Goal: Entertainment & Leisure: Consume media (video, audio)

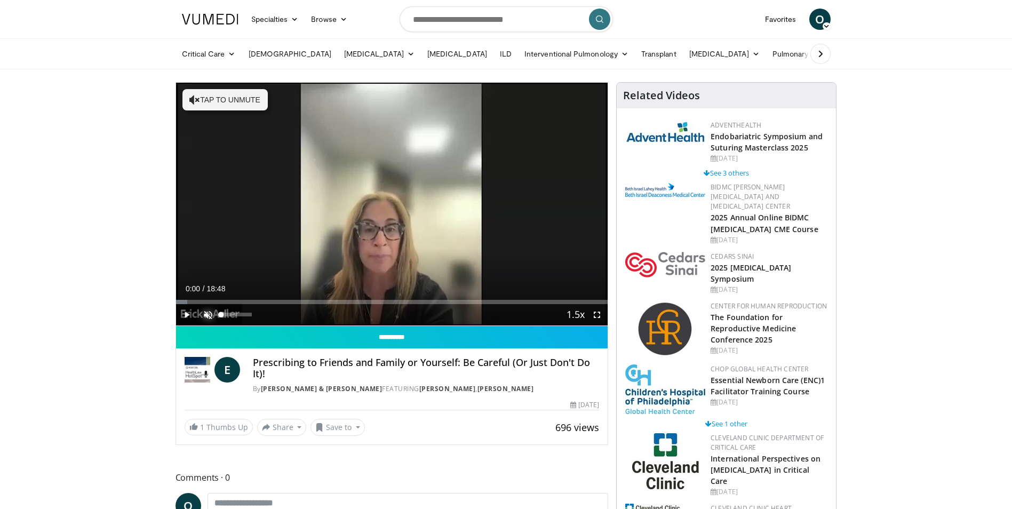
click at [205, 306] on span "Video Player" at bounding box center [207, 314] width 21 height 21
click at [189, 311] on span "Video Player" at bounding box center [186, 314] width 21 height 21
click at [234, 315] on video-js "**********" at bounding box center [392, 204] width 432 height 243
click at [232, 312] on div "37%" at bounding box center [236, 314] width 30 height 4
click at [227, 312] on div "18%" at bounding box center [236, 314] width 30 height 4
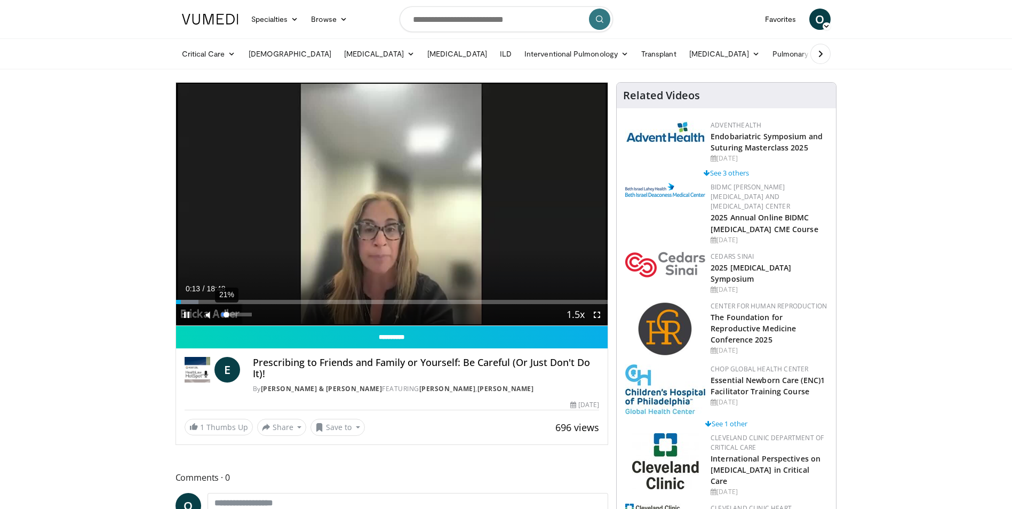
click at [227, 314] on div "Volume Level" at bounding box center [223, 314] width 5 height 4
click at [234, 312] on div "42%" at bounding box center [236, 314] width 30 height 4
click at [236, 315] on div "Volume Level" at bounding box center [228, 314] width 15 height 4
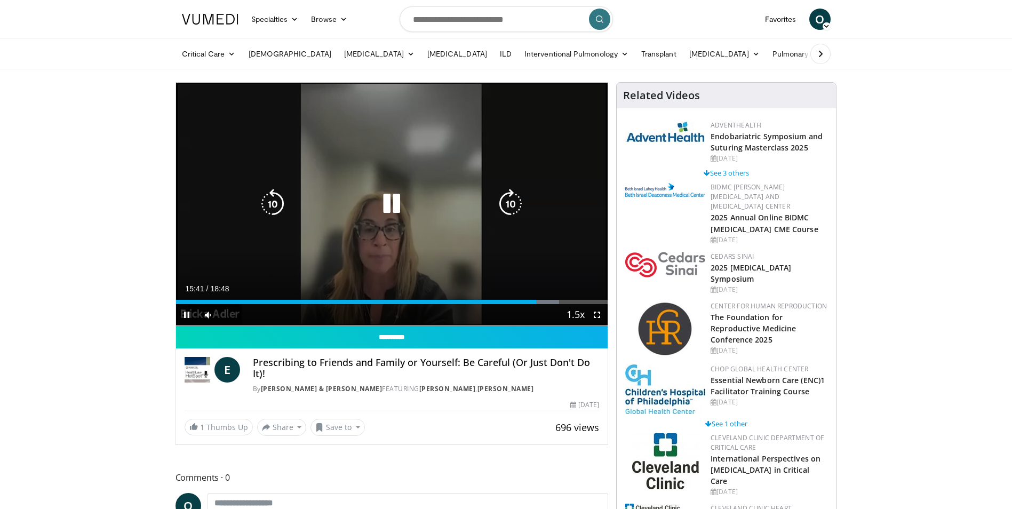
click at [511, 204] on icon "Video Player" at bounding box center [510, 204] width 30 height 30
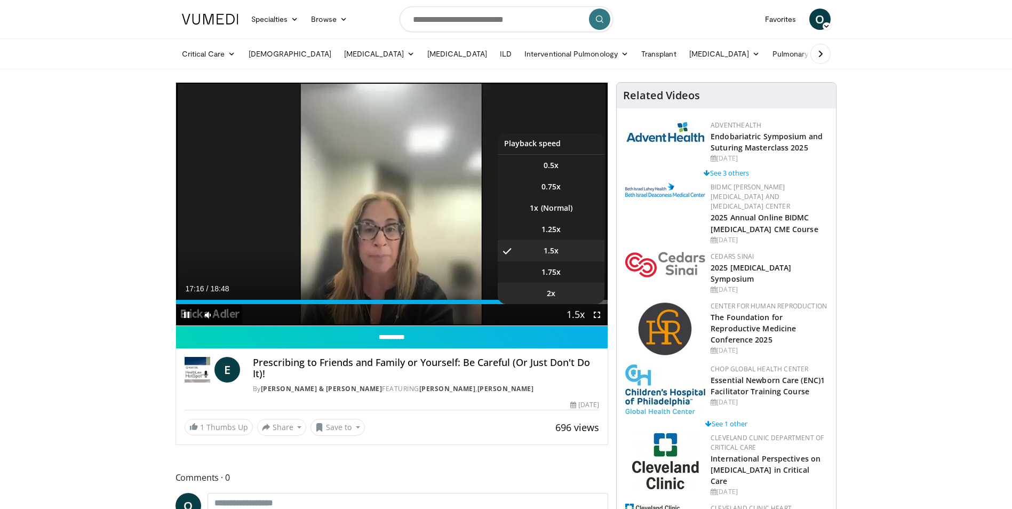
click at [579, 303] on li "2x" at bounding box center [550, 293] width 107 height 21
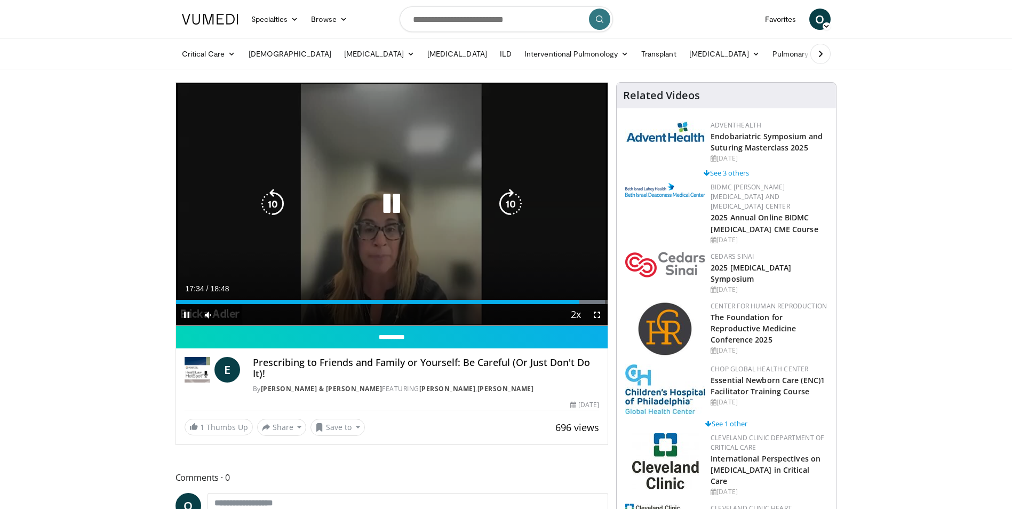
click at [0, 0] on div "Progress Bar" at bounding box center [0, 0] width 0 height 0
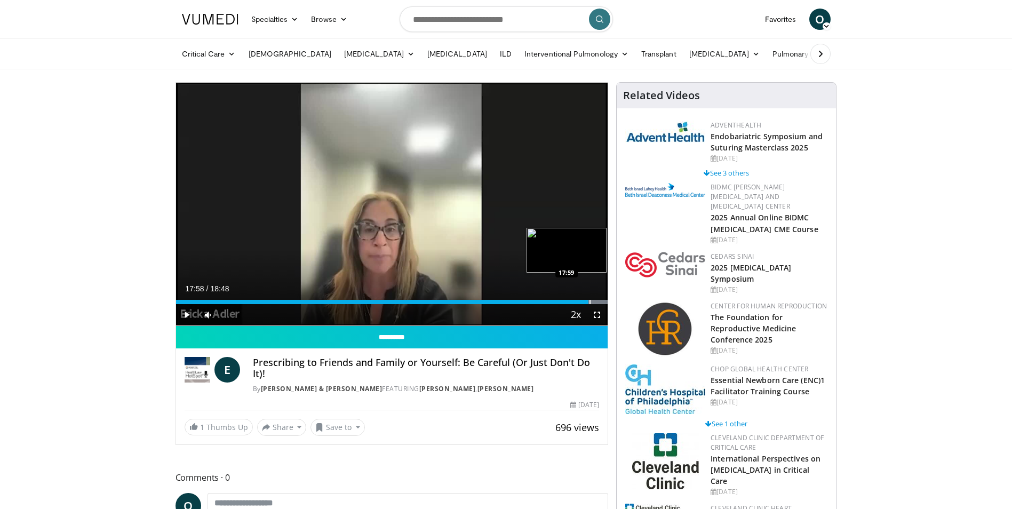
click at [589, 301] on div "Progress Bar" at bounding box center [589, 302] width 1 height 4
click at [593, 301] on video-js "**********" at bounding box center [392, 204] width 432 height 243
click at [598, 301] on div "Progress Bar" at bounding box center [598, 302] width 1 height 4
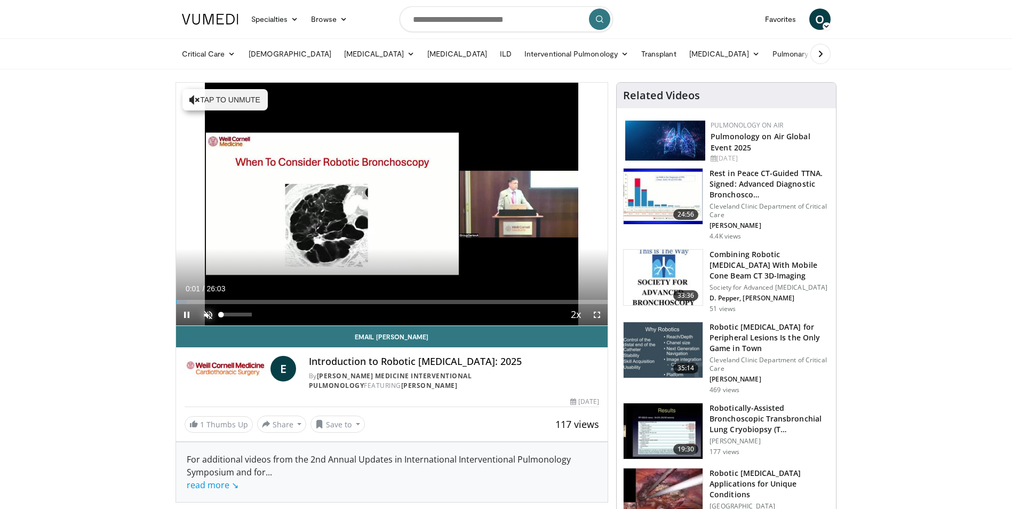
click at [210, 313] on span "Video Player" at bounding box center [207, 314] width 21 height 21
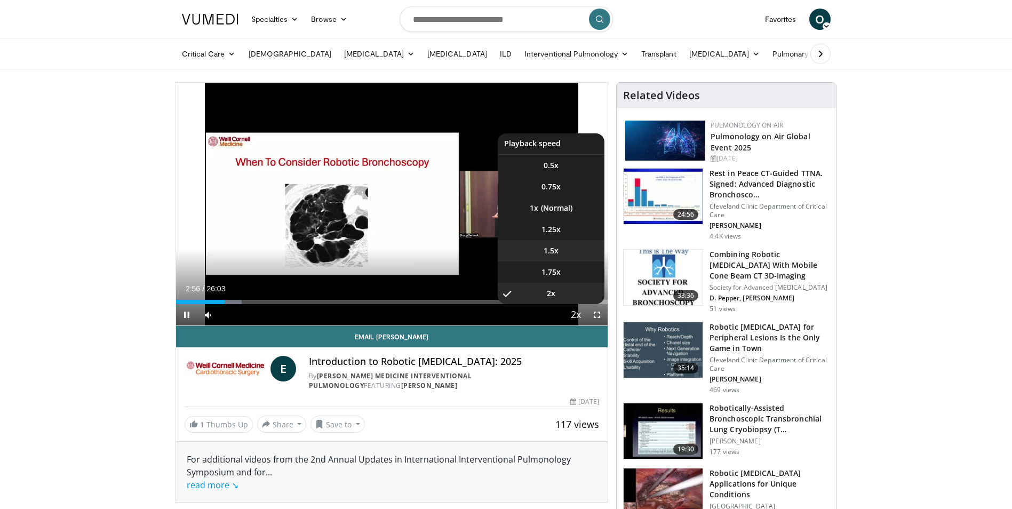
click at [555, 254] on span "1.5x" at bounding box center [550, 250] width 15 height 11
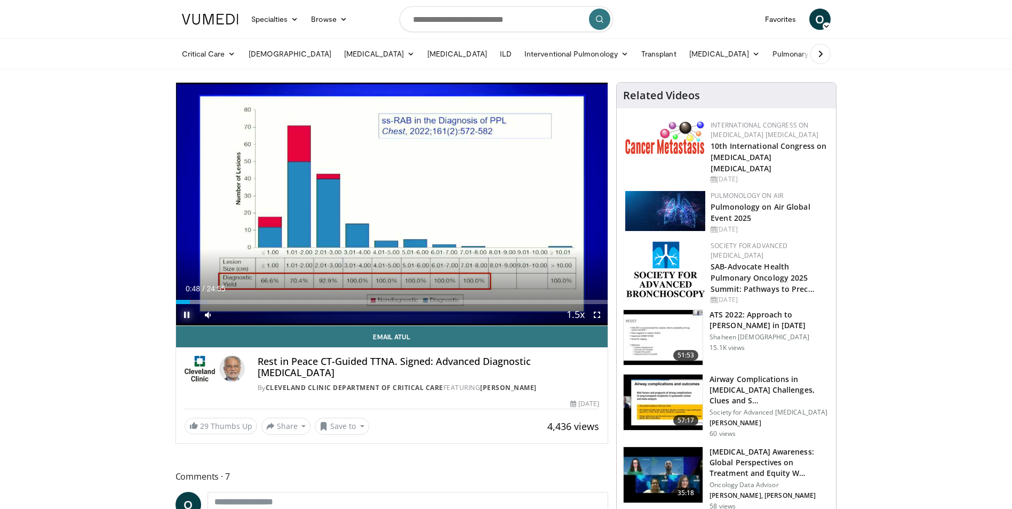
click at [182, 312] on span "Video Player" at bounding box center [186, 314] width 21 height 21
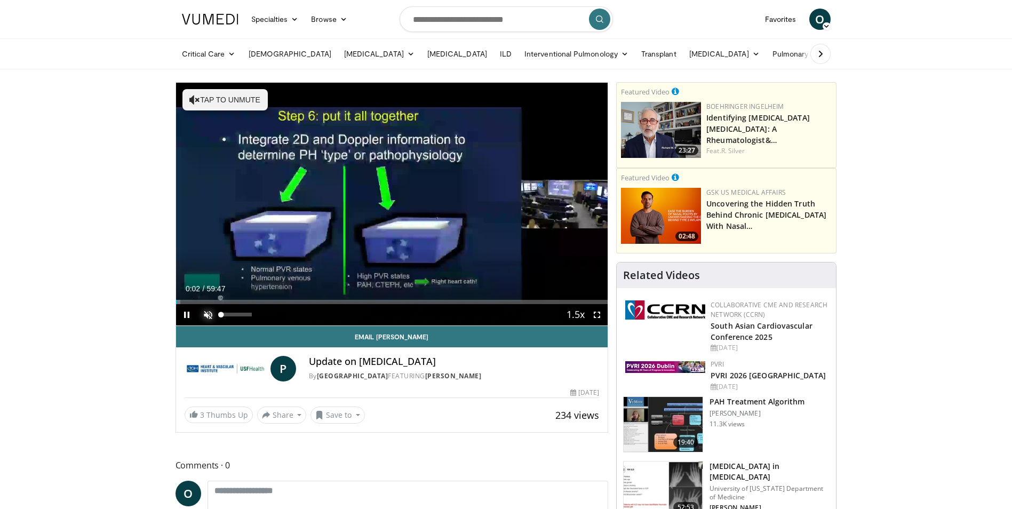
click at [208, 314] on span "Video Player" at bounding box center [207, 314] width 21 height 21
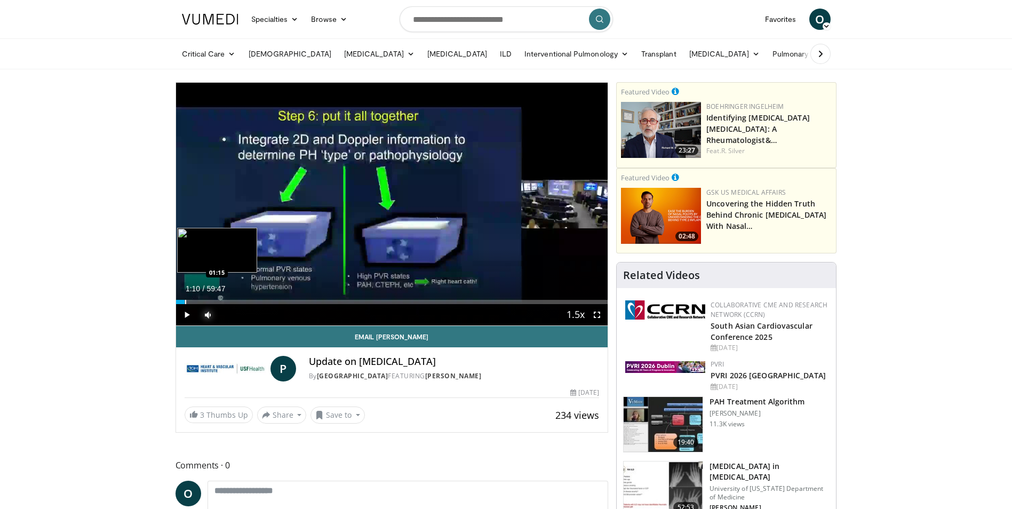
click at [185, 300] on div "Progress Bar" at bounding box center [185, 302] width 1 height 4
click at [195, 300] on div "Loaded : 3.87% 01:12 02:43" at bounding box center [392, 302] width 432 height 4
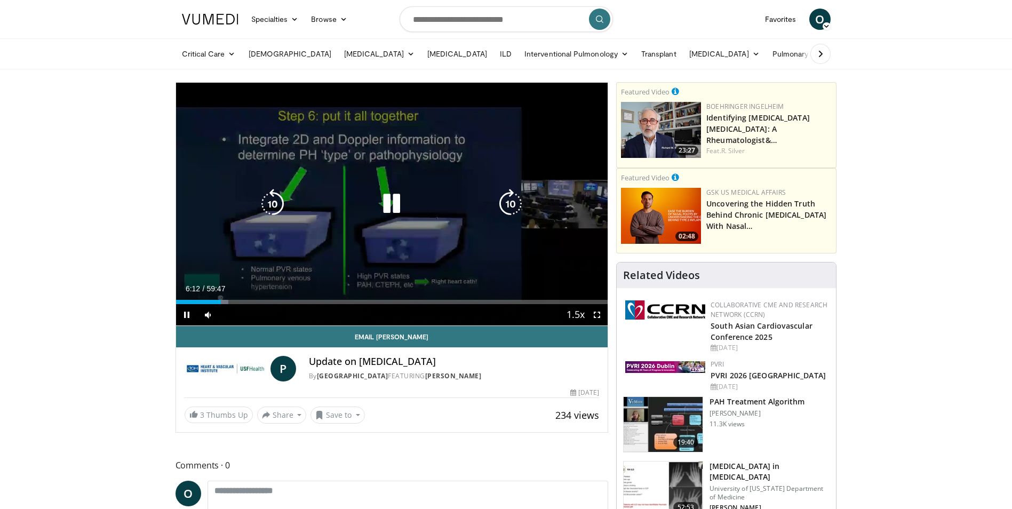
click at [393, 206] on icon "Video Player" at bounding box center [391, 204] width 30 height 30
click at [385, 205] on icon "Video Player" at bounding box center [391, 204] width 30 height 30
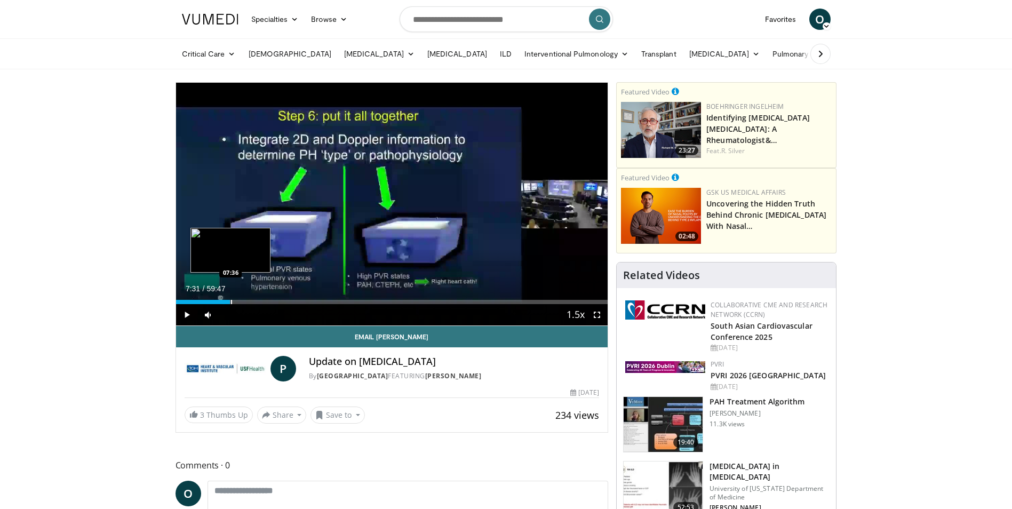
click at [230, 300] on div "08:11" at bounding box center [203, 302] width 54 height 4
click at [221, 302] on div "Progress Bar" at bounding box center [221, 302] width 1 height 4
click at [216, 302] on div "Progress Bar" at bounding box center [216, 302] width 1 height 4
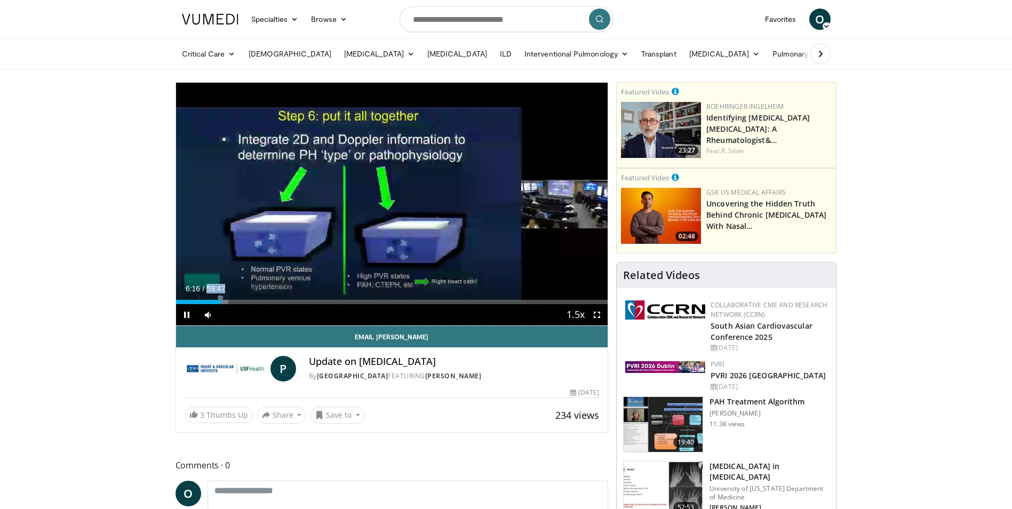
drag, startPoint x: 207, startPoint y: 286, endPoint x: 235, endPoint y: 286, distance: 27.2
click at [235, 286] on div "Current Time 6:16 / Duration 59:47" at bounding box center [392, 289] width 432 height 10
click at [235, 286] on video-js "**********" at bounding box center [392, 204] width 432 height 243
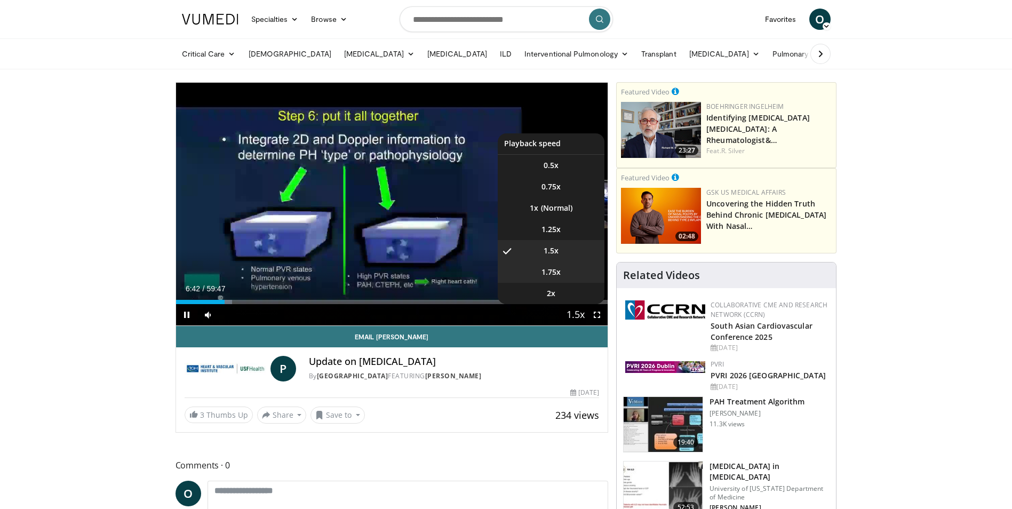
click at [555, 270] on span "1.75x" at bounding box center [550, 272] width 19 height 11
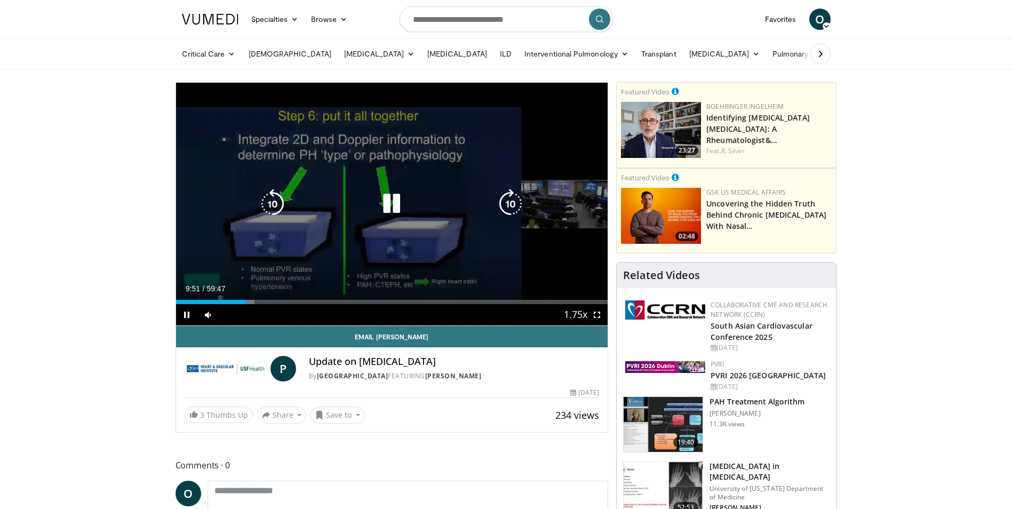
click at [384, 261] on div "10 seconds Tap to unmute" at bounding box center [392, 204] width 432 height 243
click at [384, 200] on icon "Video Player" at bounding box center [391, 204] width 30 height 30
click at [393, 202] on icon "Video Player" at bounding box center [391, 204] width 30 height 30
click at [397, 243] on div "10 seconds Tap to unmute" at bounding box center [392, 204] width 432 height 243
click at [393, 200] on icon "Video Player" at bounding box center [391, 204] width 30 height 30
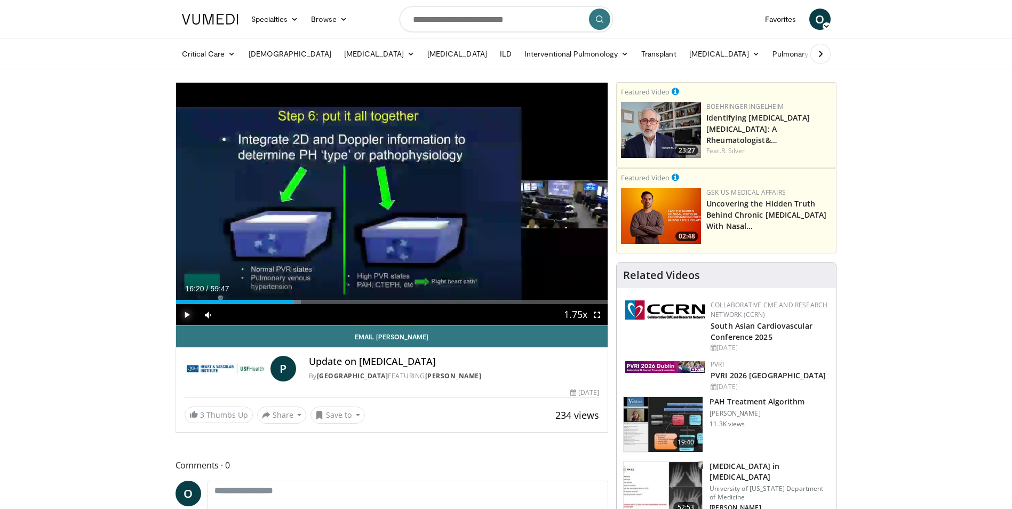
click at [191, 310] on span "Video Player" at bounding box center [186, 314] width 21 height 21
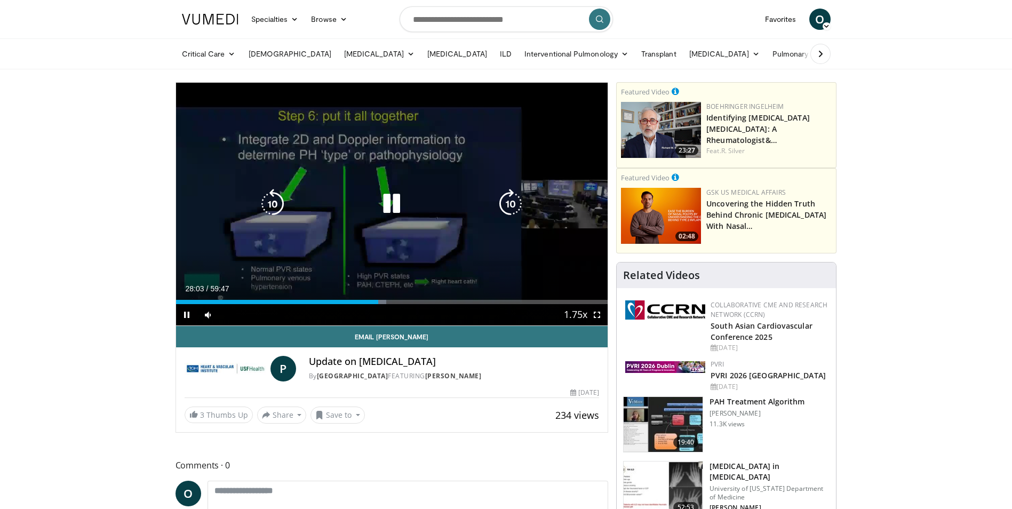
click at [398, 198] on icon "Video Player" at bounding box center [391, 204] width 30 height 30
click at [333, 148] on div "10 seconds Tap to unmute" at bounding box center [392, 204] width 432 height 243
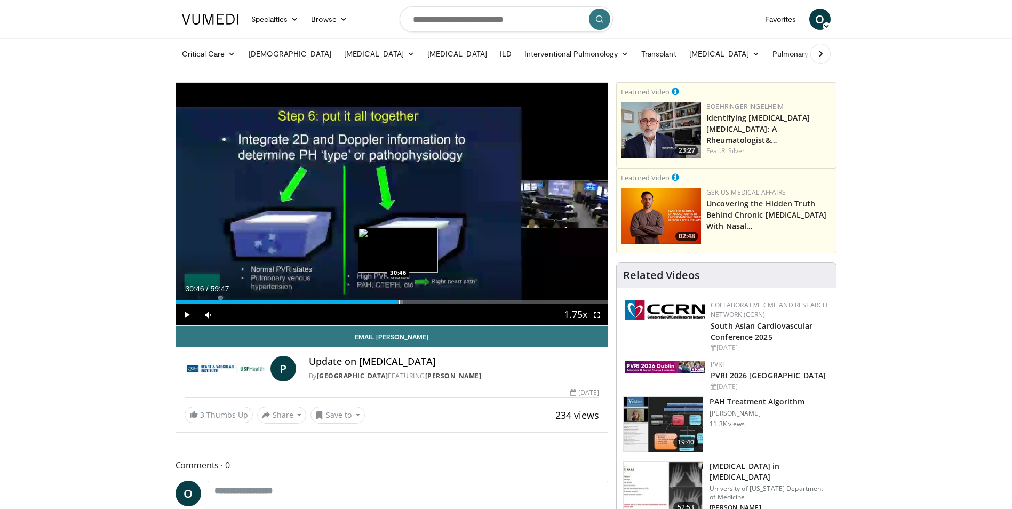
click at [398, 300] on div "Progress Bar" at bounding box center [398, 302] width 1 height 4
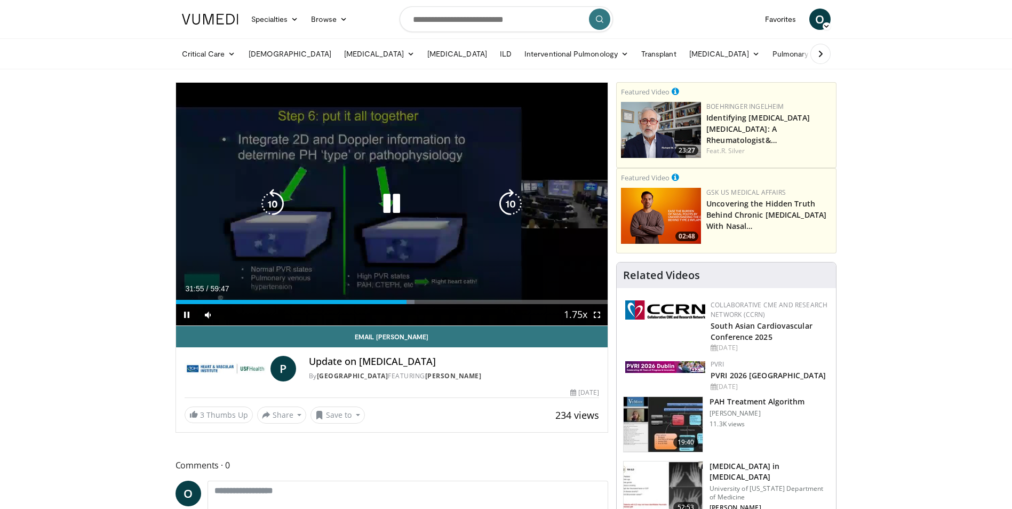
click at [388, 207] on icon "Video Player" at bounding box center [391, 204] width 30 height 30
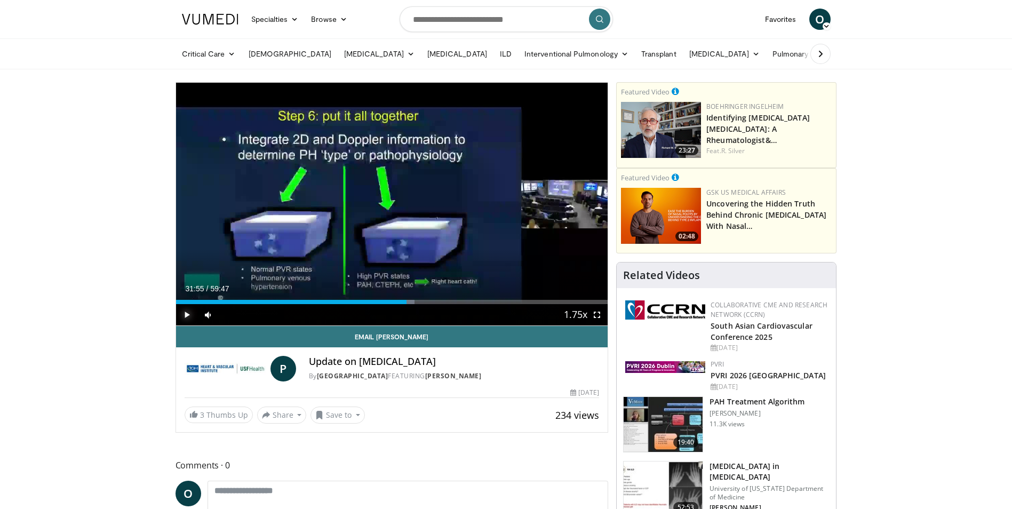
click at [189, 314] on span "Video Player" at bounding box center [186, 314] width 21 height 21
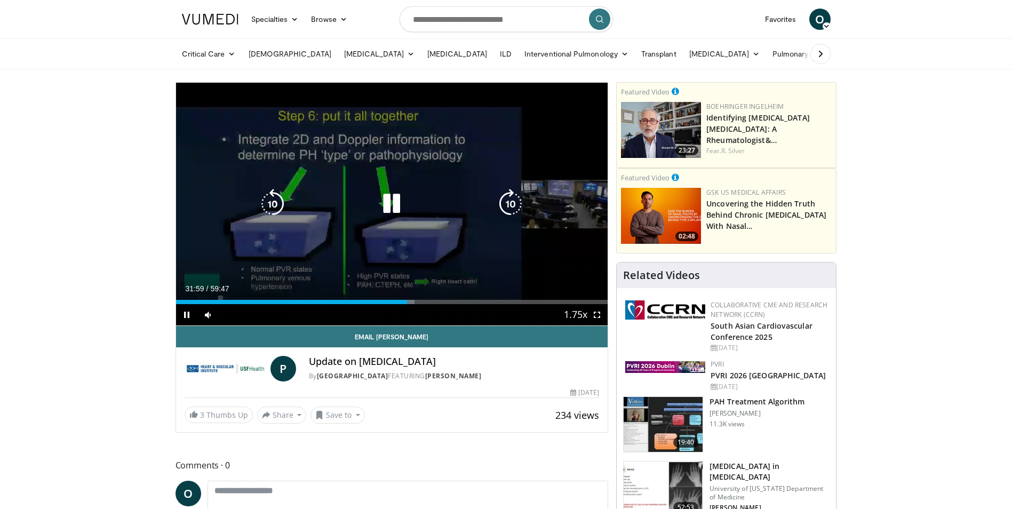
click at [393, 207] on icon "Video Player" at bounding box center [391, 204] width 30 height 30
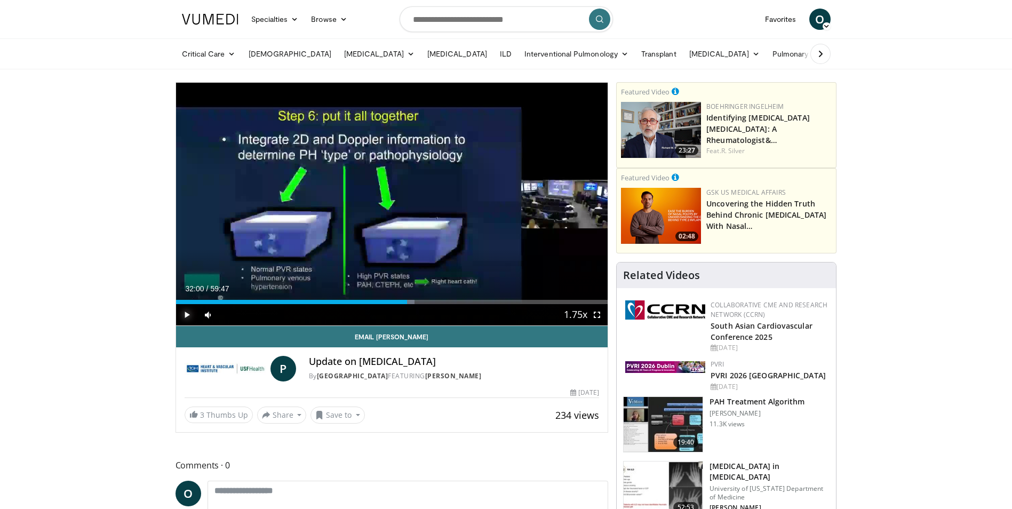
click at [186, 306] on span "Video Player" at bounding box center [186, 314] width 21 height 21
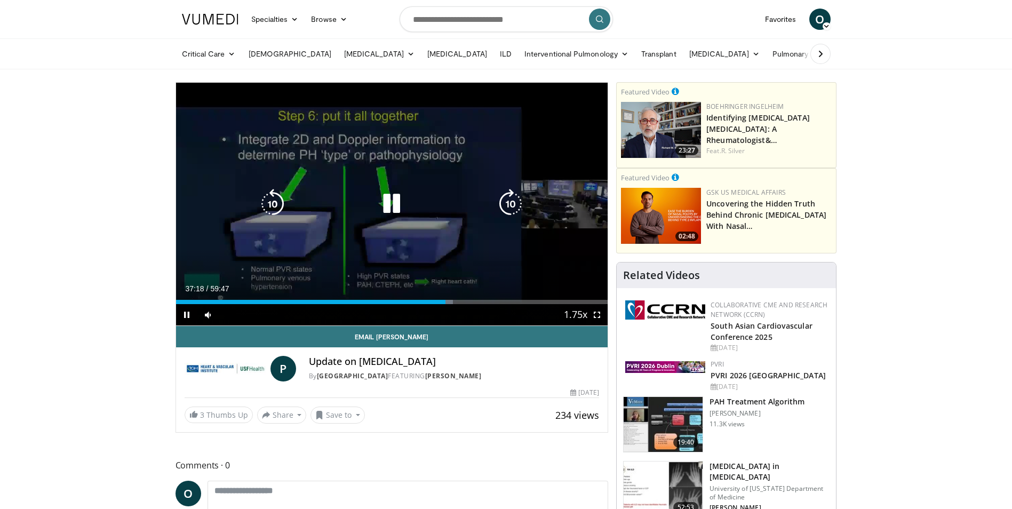
click at [394, 204] on icon "Video Player" at bounding box center [391, 204] width 30 height 30
click at [392, 204] on icon "Video Player" at bounding box center [391, 204] width 30 height 30
click at [396, 200] on icon "Video Player" at bounding box center [391, 204] width 30 height 30
click at [249, 231] on div "10 seconds Tap to unmute" at bounding box center [392, 204] width 432 height 243
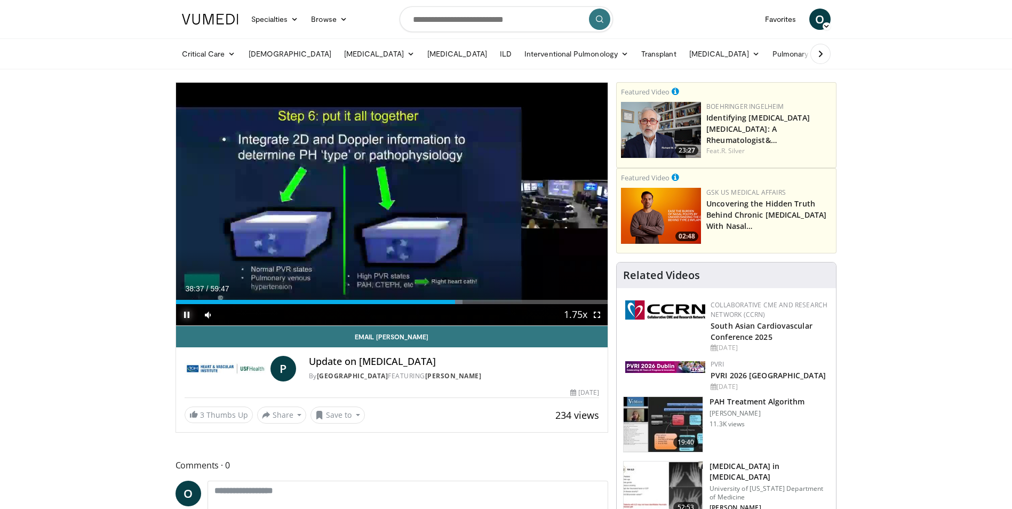
click at [186, 314] on span "Video Player" at bounding box center [186, 314] width 21 height 21
click at [467, 301] on div "Progress Bar" at bounding box center [467, 302] width 1 height 4
click at [460, 300] on div "39:24" at bounding box center [318, 302] width 285 height 4
